Goal: Information Seeking & Learning: Check status

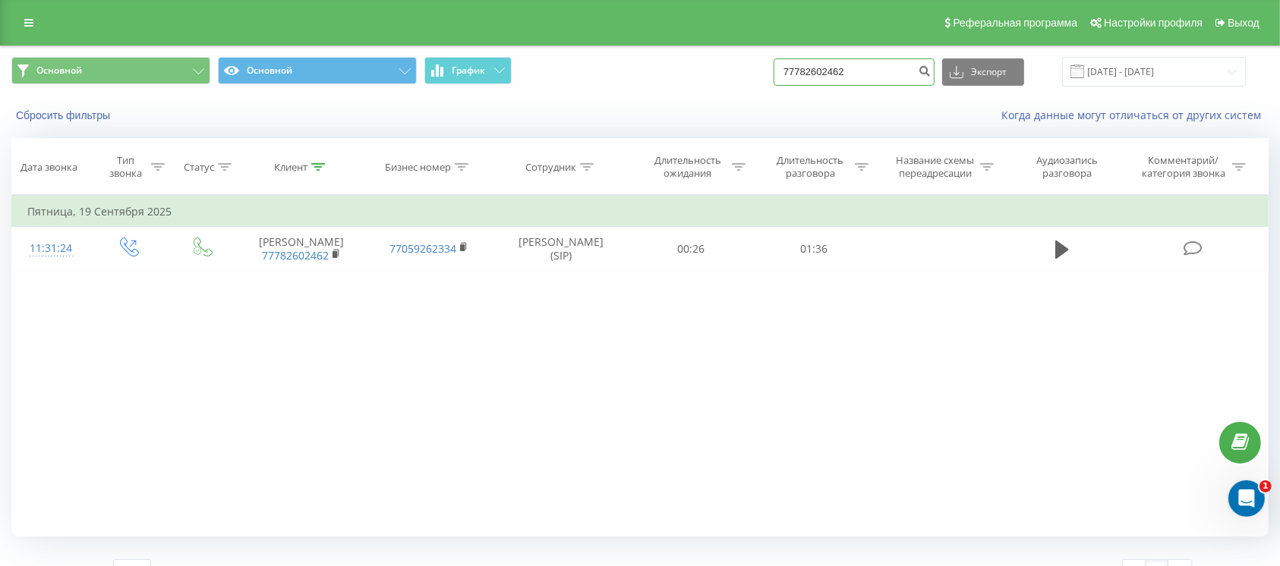
drag, startPoint x: 910, startPoint y: 70, endPoint x: 741, endPoint y: 74, distance: 168.6
click at [746, 74] on div "Основной Основной График 77782602462 Экспорт .csv .xls .xlsx 19.06.2025 - 19.09…" at bounding box center [639, 72] width 1257 height 30
click at [35, 21] on link at bounding box center [28, 22] width 27 height 21
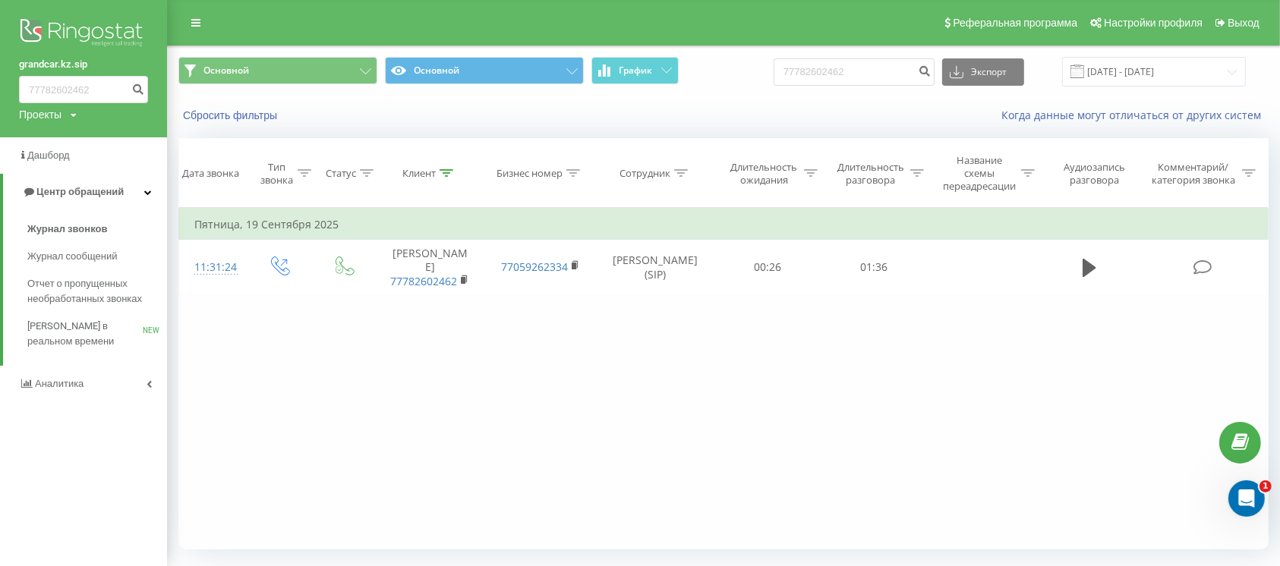
click at [77, 33] on img at bounding box center [83, 34] width 129 height 38
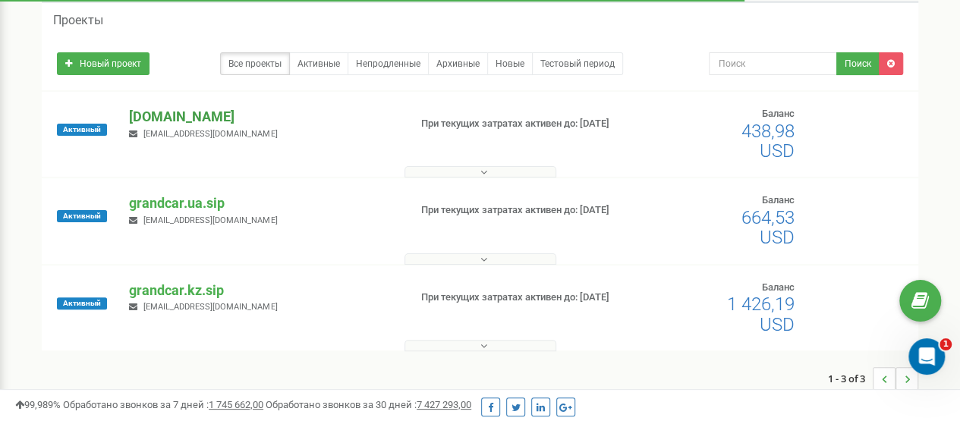
click at [196, 118] on p "[DOMAIN_NAME]" at bounding box center [262, 117] width 267 height 20
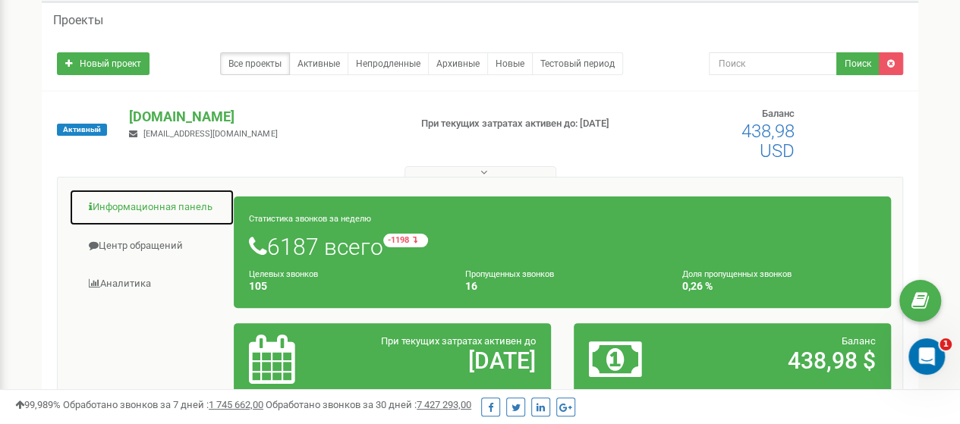
click at [150, 207] on link "Информационная панель" at bounding box center [152, 207] width 166 height 37
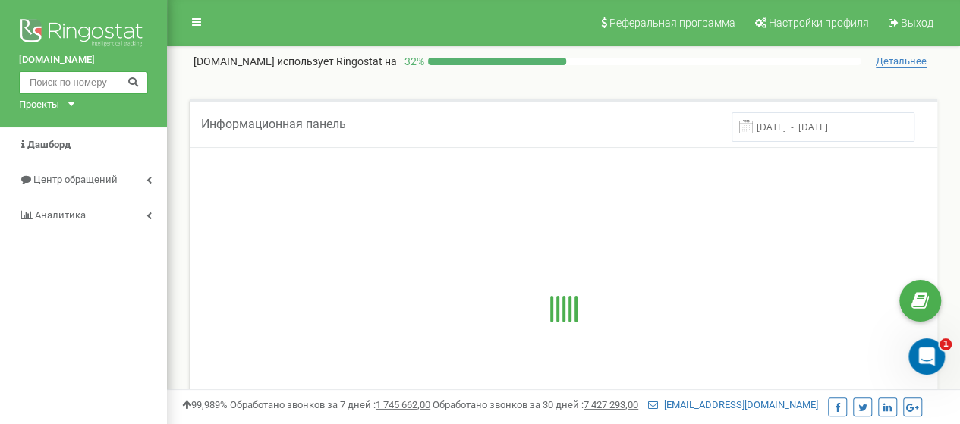
click at [88, 83] on input "text" at bounding box center [83, 82] width 129 height 23
paste input "380 99 644 3897"
type input "380 99 644 3897"
click at [136, 86] on icon at bounding box center [133, 81] width 11 height 10
